Goal: Find specific page/section: Find specific page/section

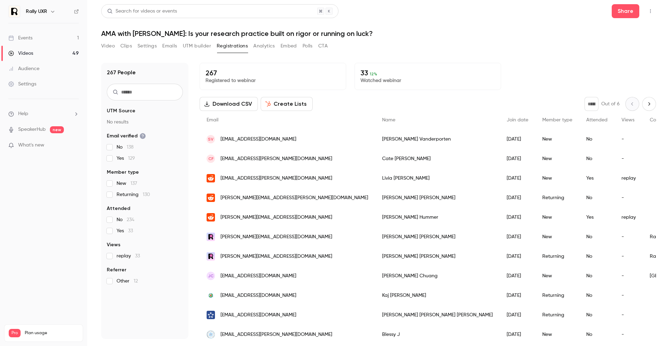
click at [55, 40] on link "Events 1" at bounding box center [43, 37] width 87 height 15
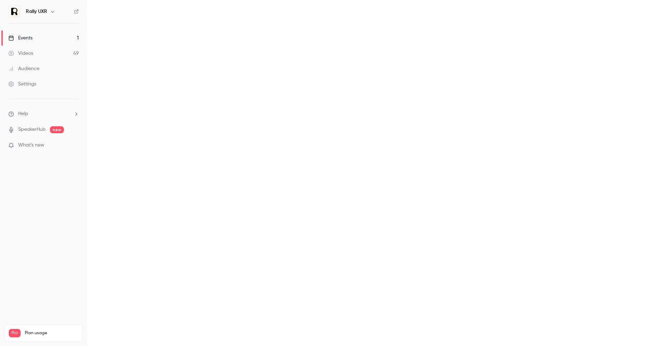
click at [0, 0] on button "Past" at bounding box center [0, 0] width 0 height 0
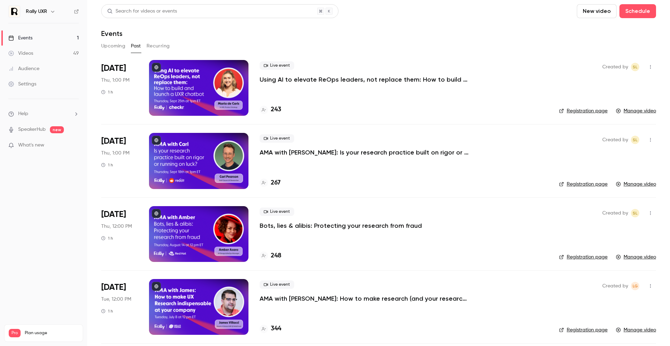
click at [215, 242] on div at bounding box center [198, 234] width 99 height 56
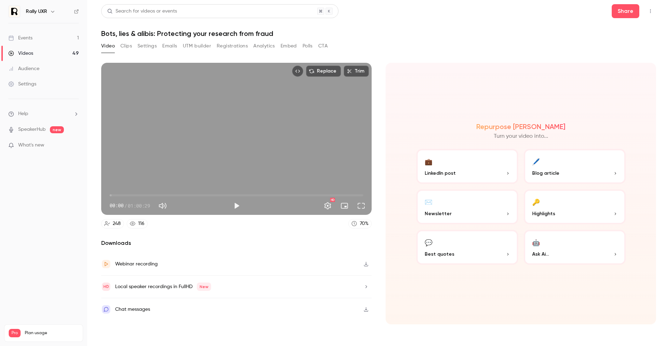
click at [226, 43] on button "Registrations" at bounding box center [232, 45] width 31 height 11
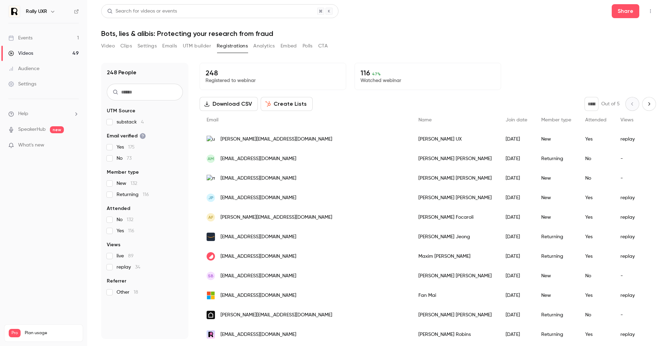
click at [145, 87] on input "text" at bounding box center [145, 92] width 76 height 17
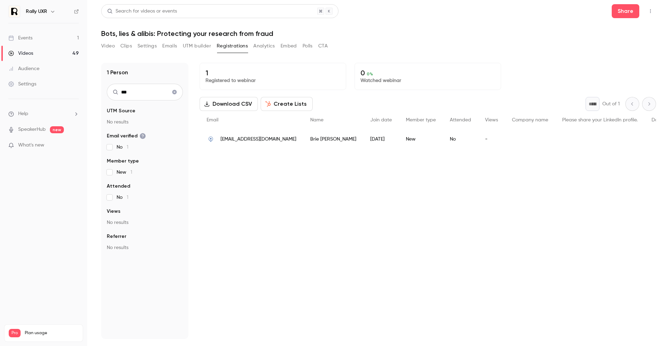
type input "***"
